Goal: Task Accomplishment & Management: Use online tool/utility

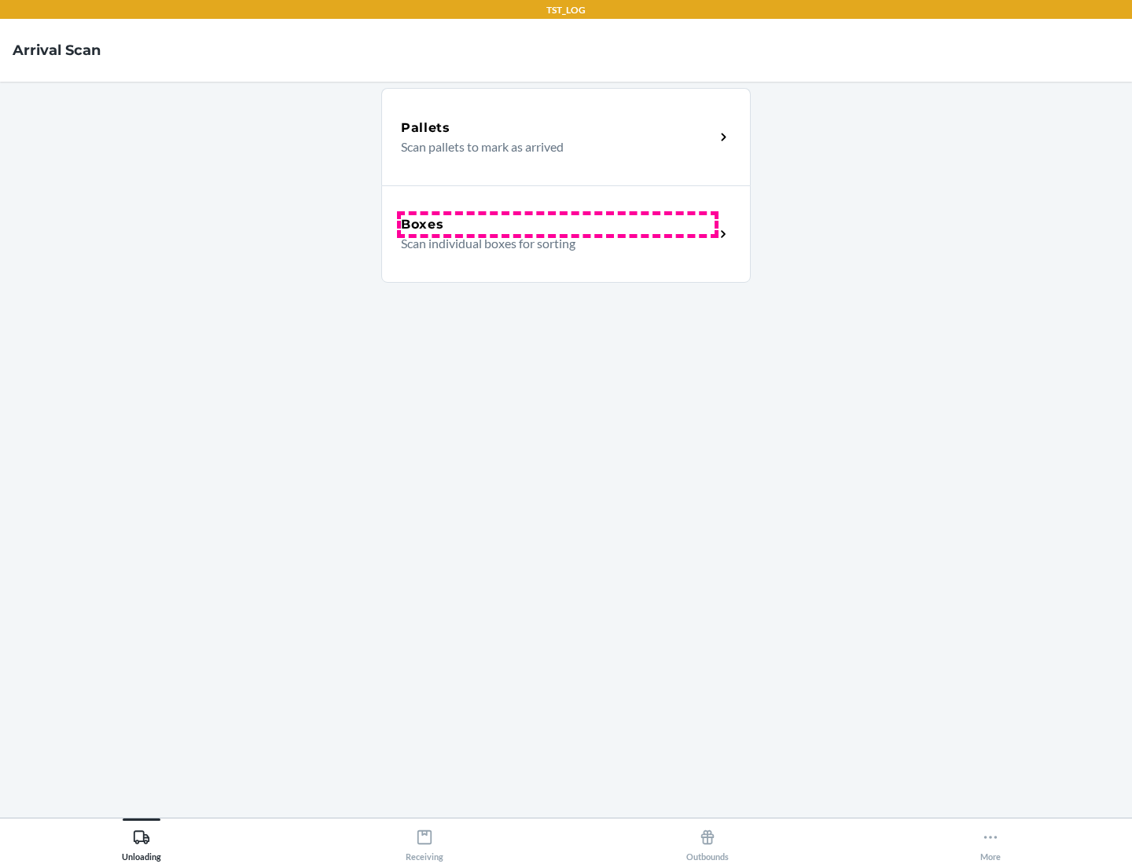
click at [557, 225] on div "Boxes" at bounding box center [558, 224] width 314 height 19
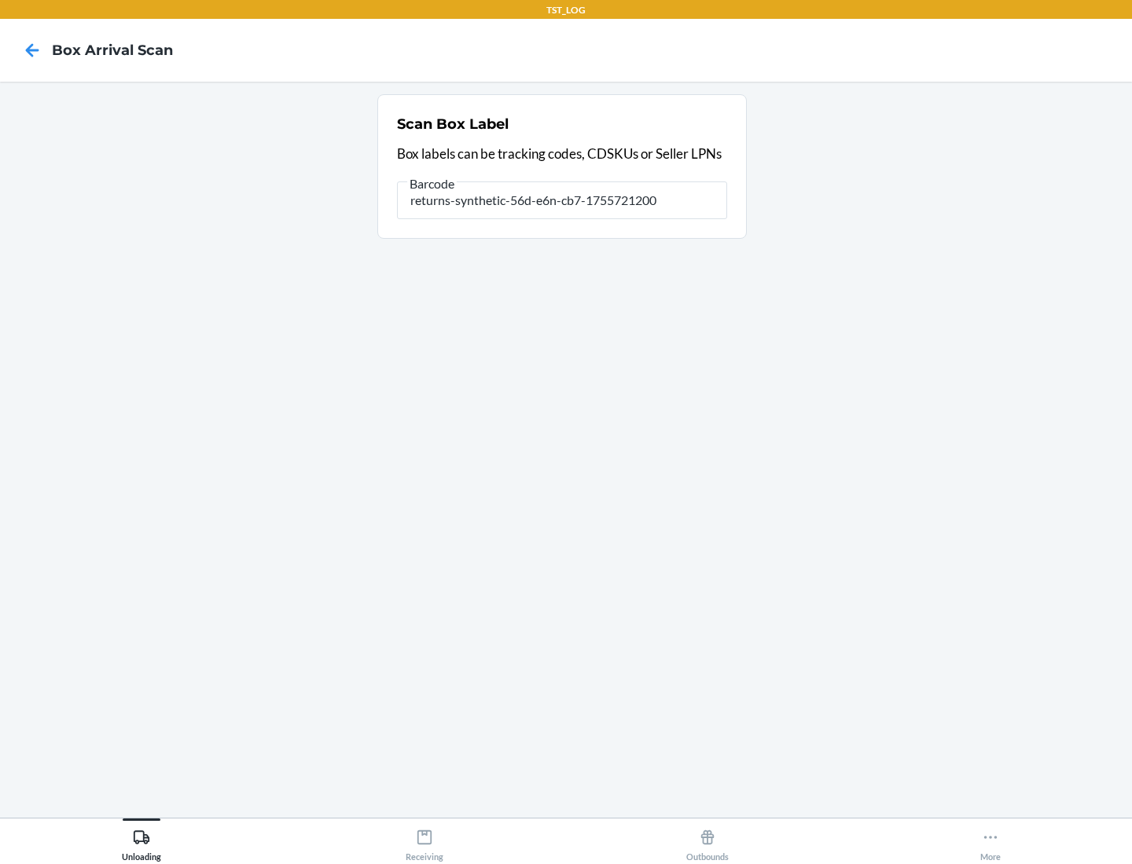
type input "returns-synthetic-56d-e6n-cb7-1755721200"
